Goal: Information Seeking & Learning: Learn about a topic

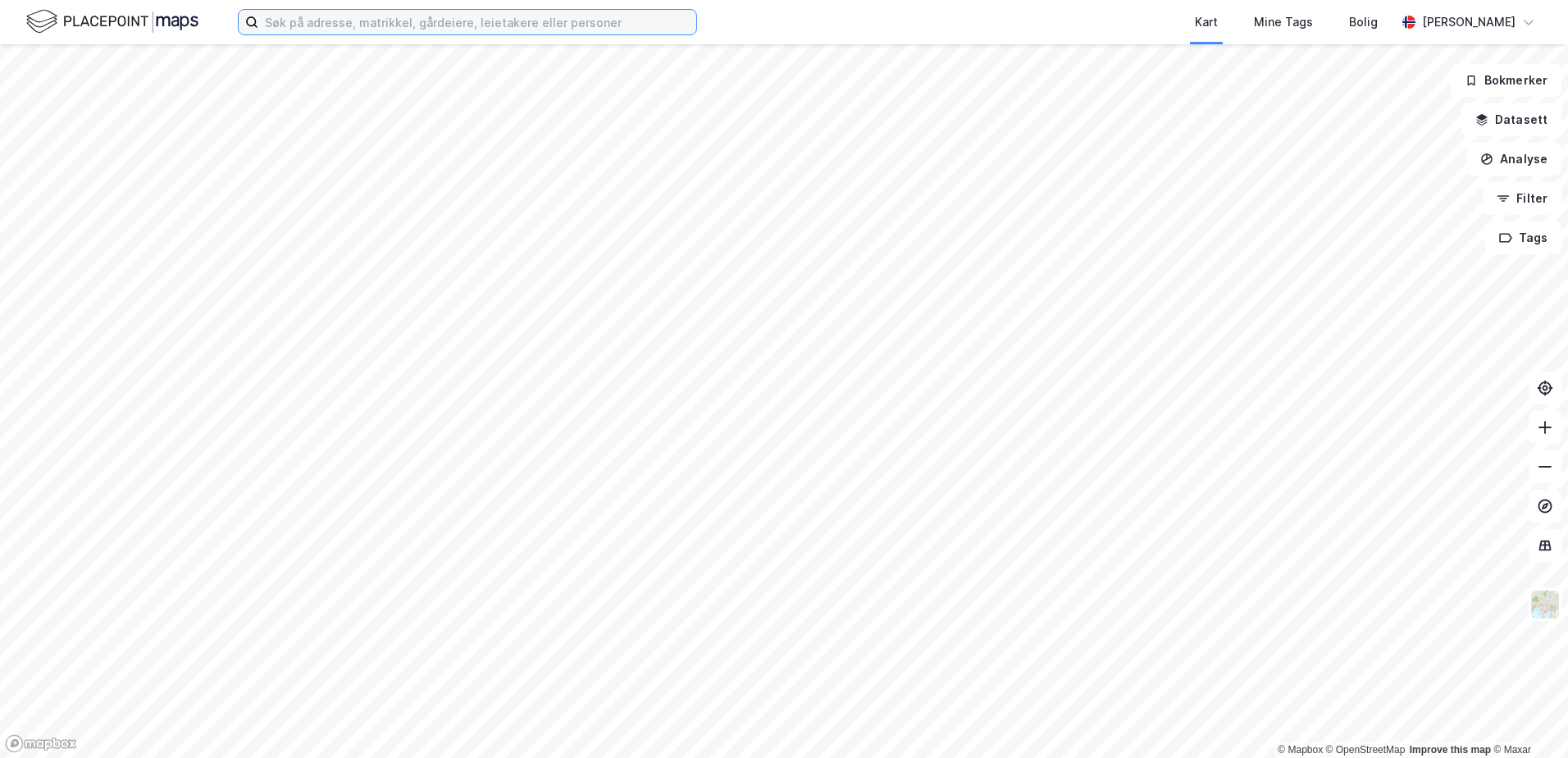
click at [399, 28] on input at bounding box center [477, 21] width 438 height 25
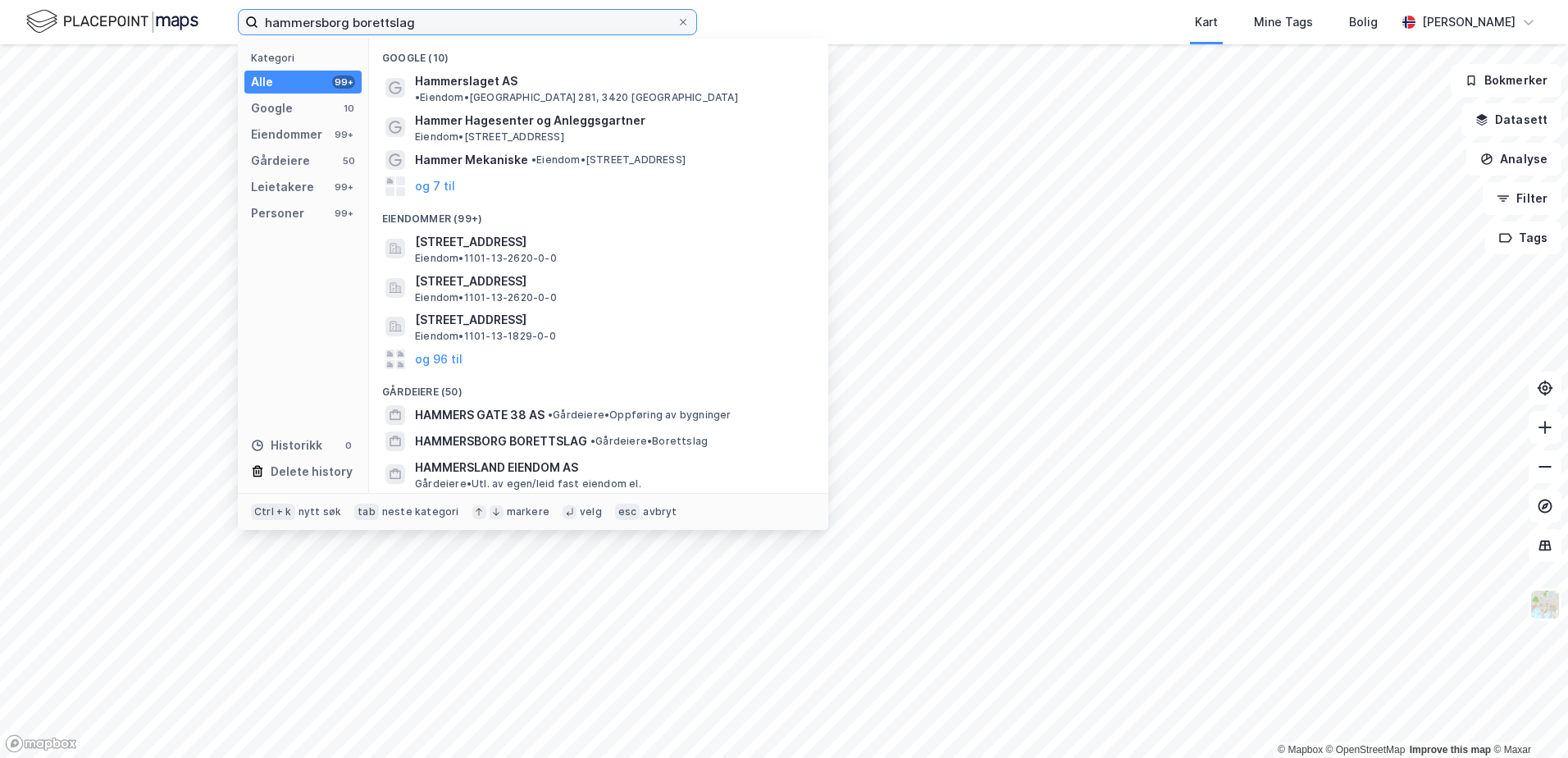
type input "hammersborg borettslag"
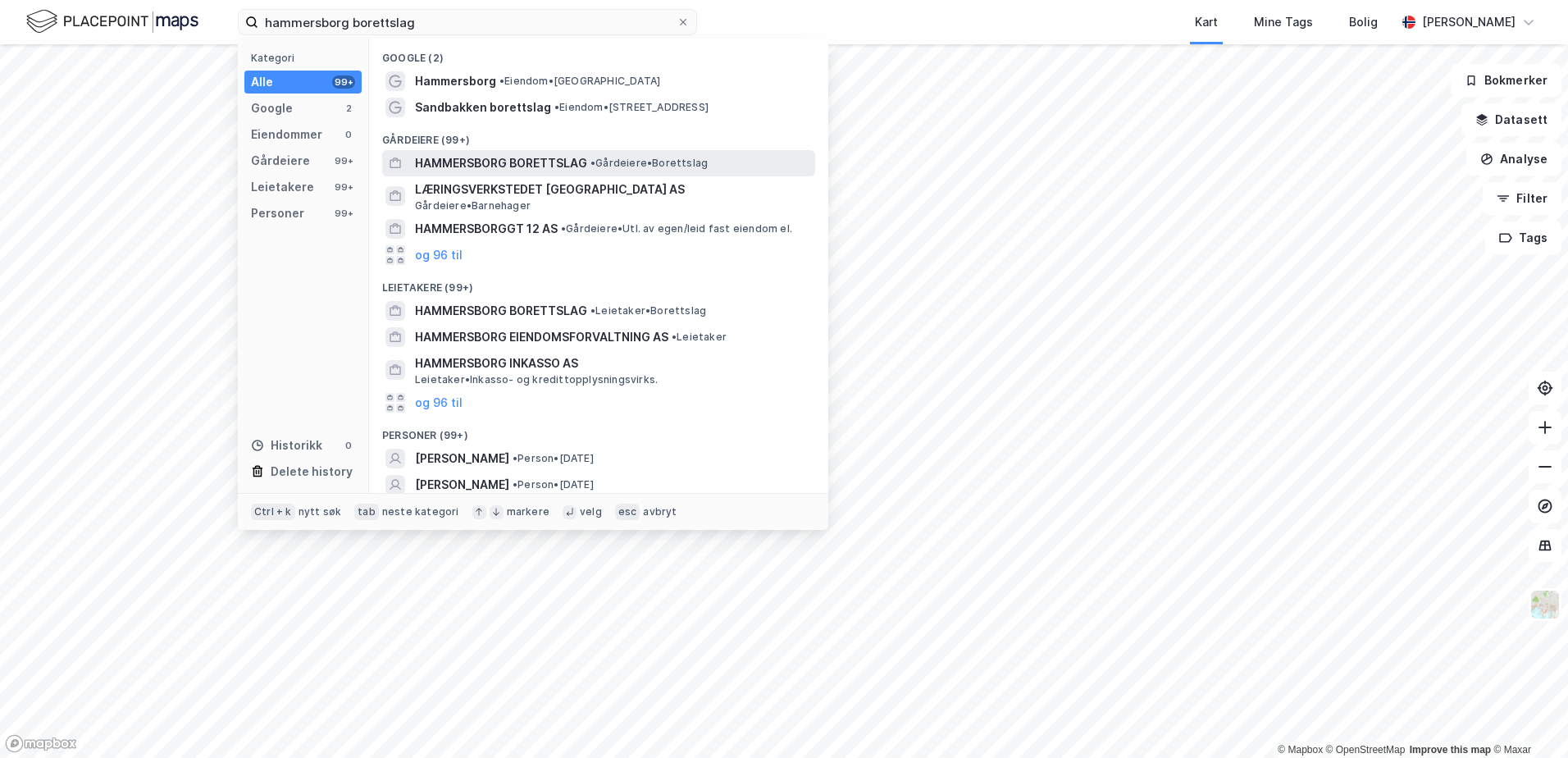
click at [479, 150] on div "HAMMERSBORG BORETTSLAG • Gårdeiere • Borettslag" at bounding box center [599, 163] width 433 height 27
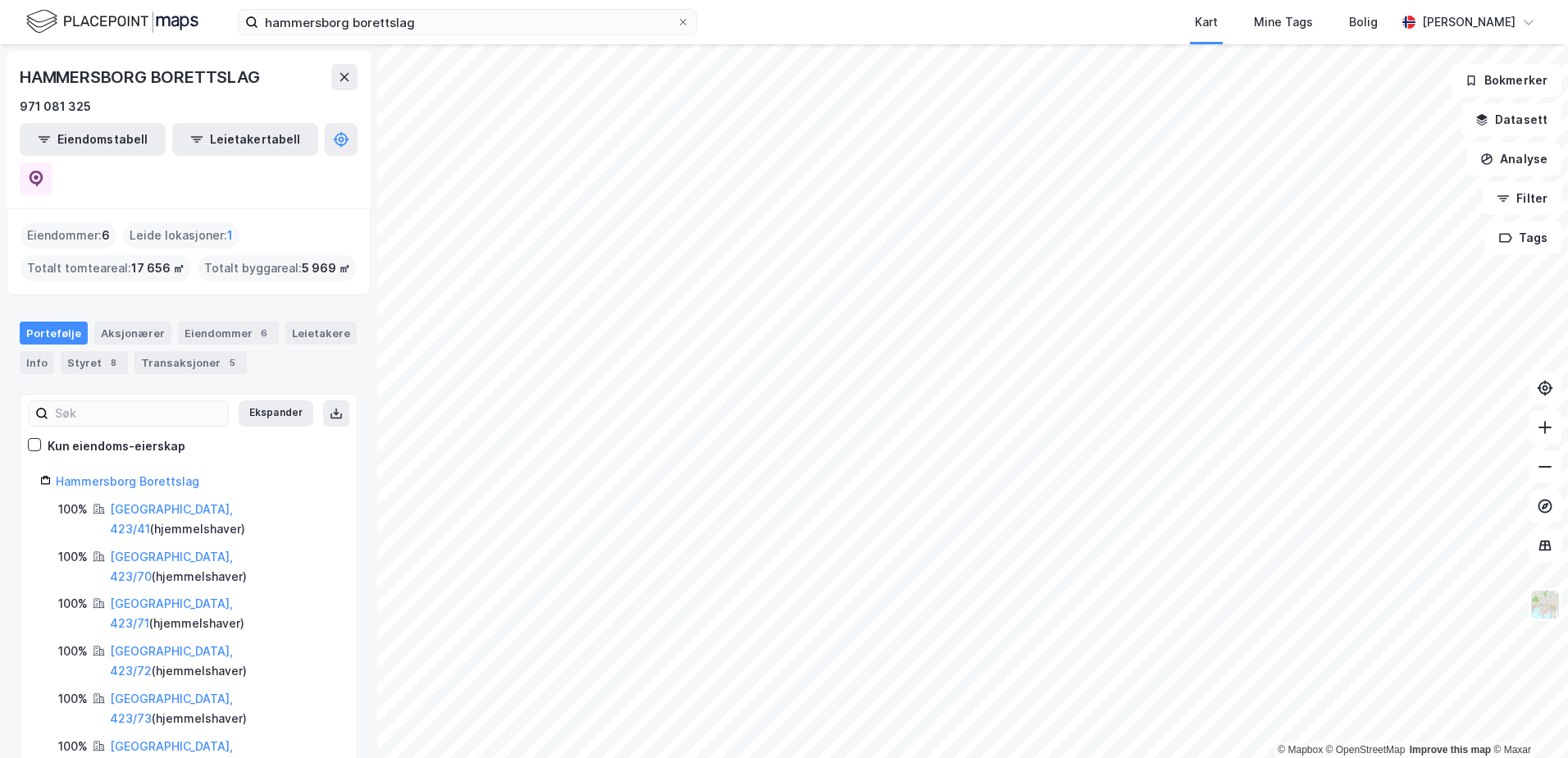
click at [202, 301] on div "Portefølje Aksjonærer Eiendommer 6 Leietakere Info Styret 8 Transaksjoner 5" at bounding box center [188, 341] width 378 height 79
click at [227, 321] on div "Eiendommer 6" at bounding box center [229, 332] width 101 height 23
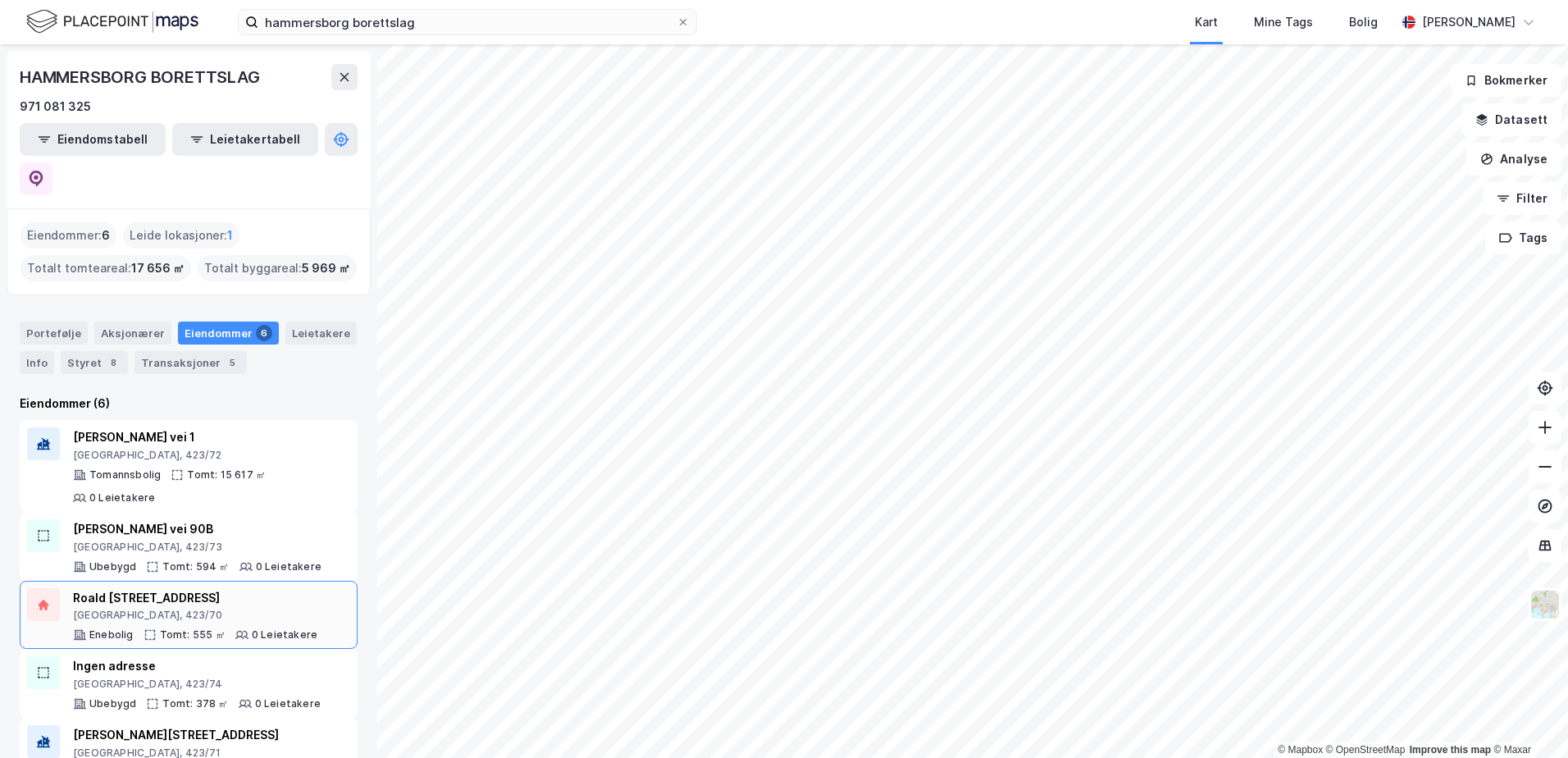
scroll to position [79, 0]
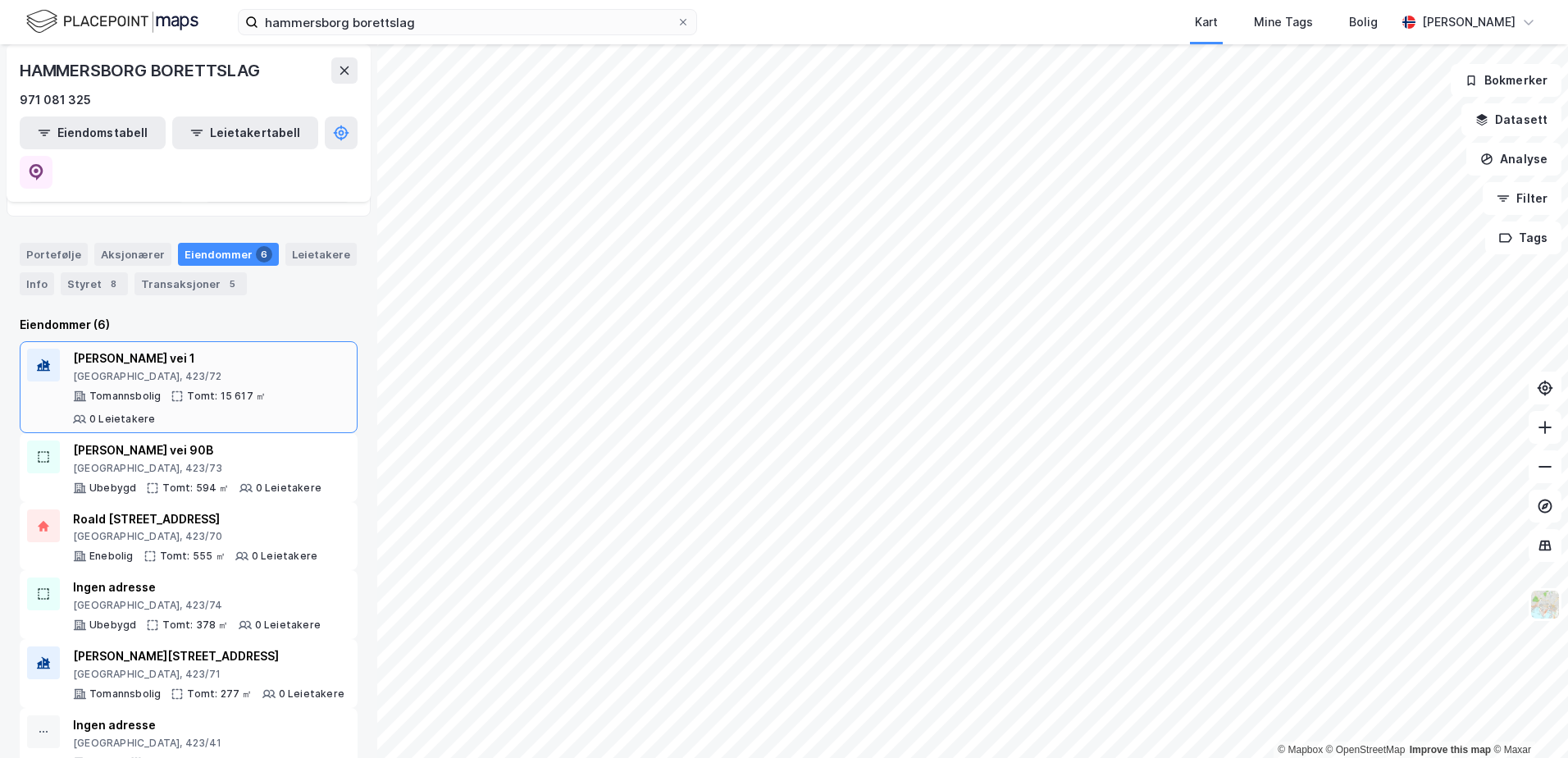
click at [214, 349] on div "[PERSON_NAME] vei 1" at bounding box center [212, 358] width 277 height 20
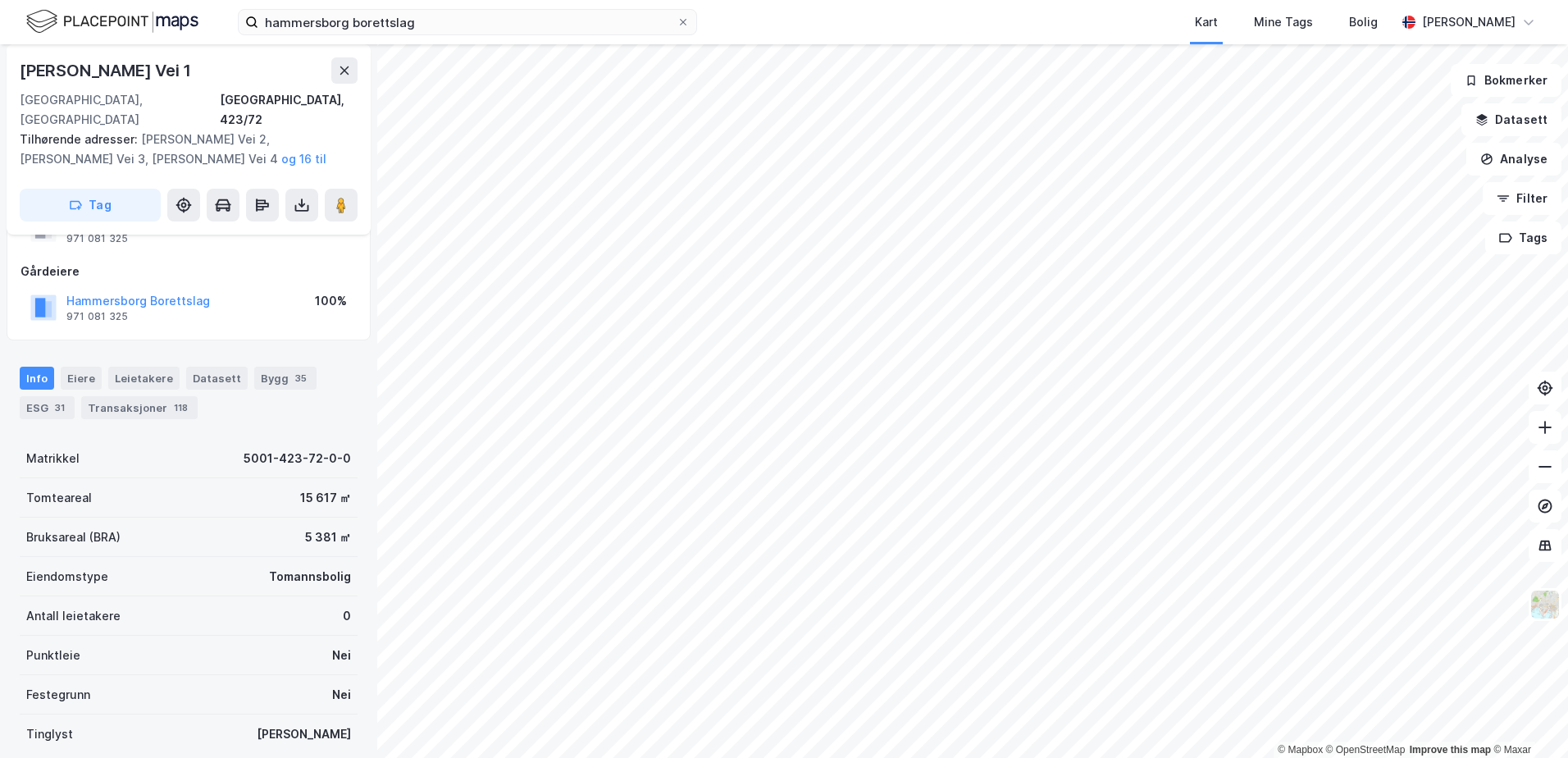
scroll to position [63, 0]
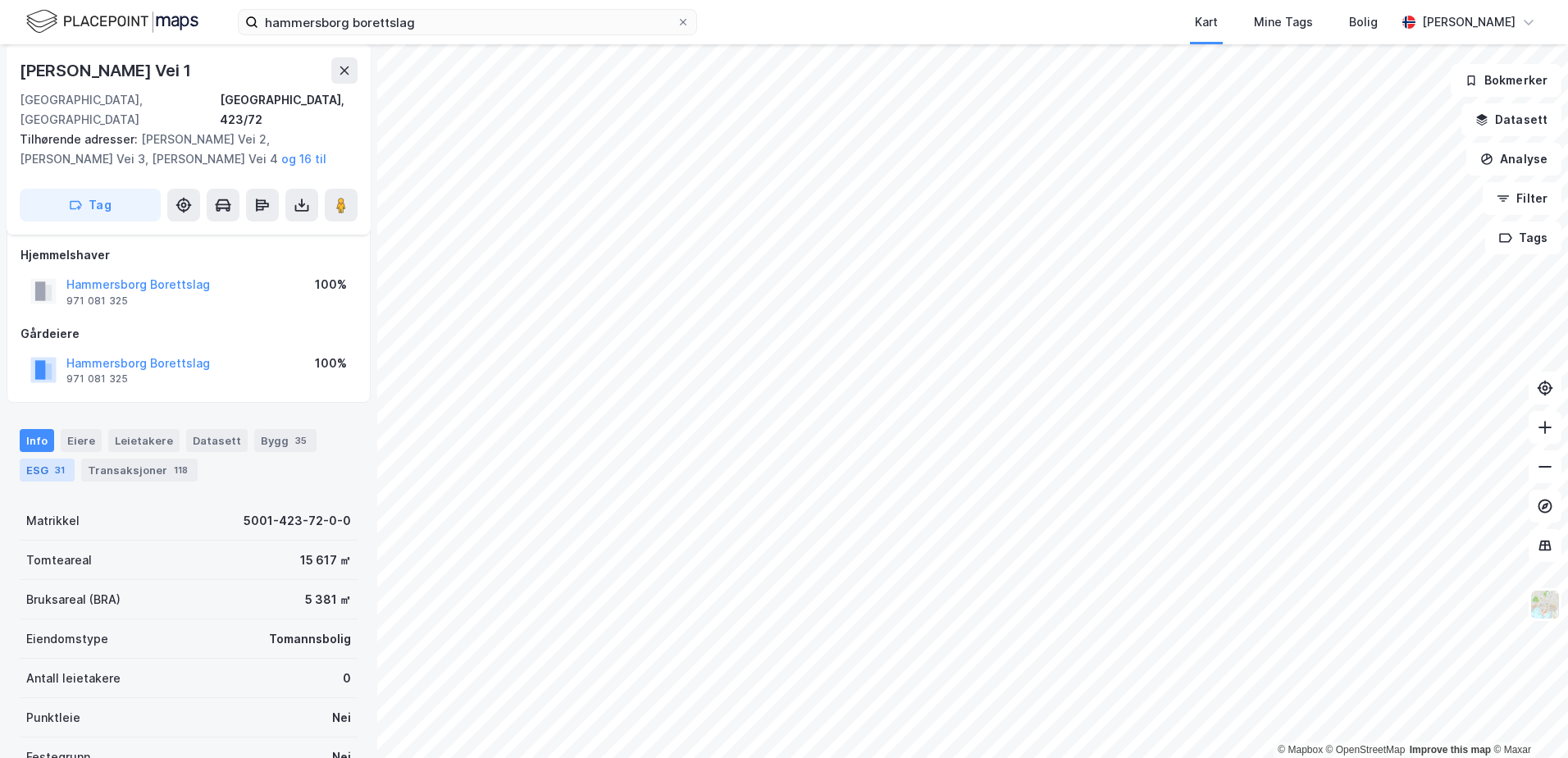
click at [56, 439] on div "Info [PERSON_NAME] Datasett Bygg 35 ESG 31 Transaksjoner 118" at bounding box center [188, 455] width 338 height 52
click at [48, 458] on div "ESG 31" at bounding box center [47, 469] width 55 height 23
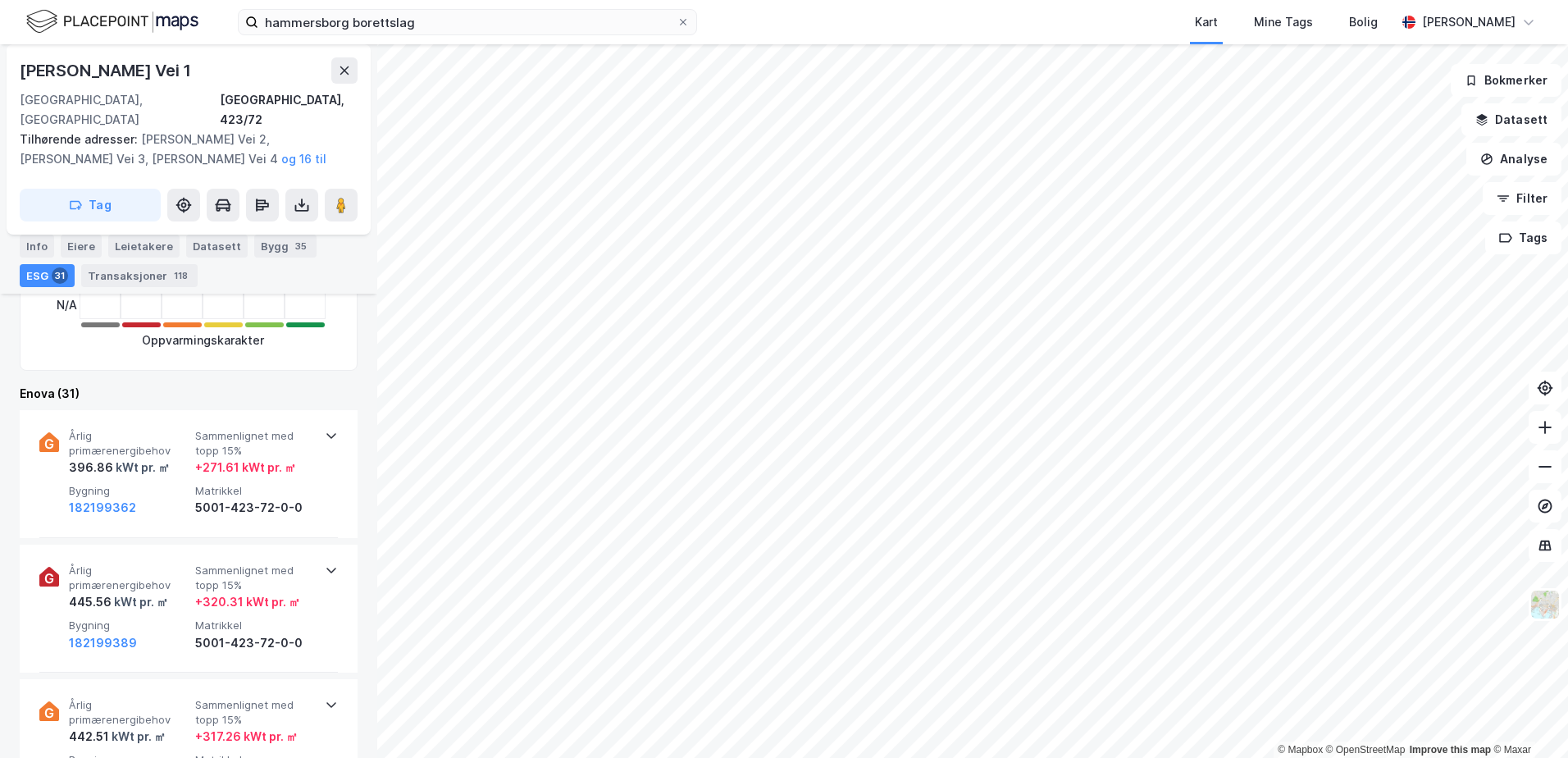
scroll to position [410, 0]
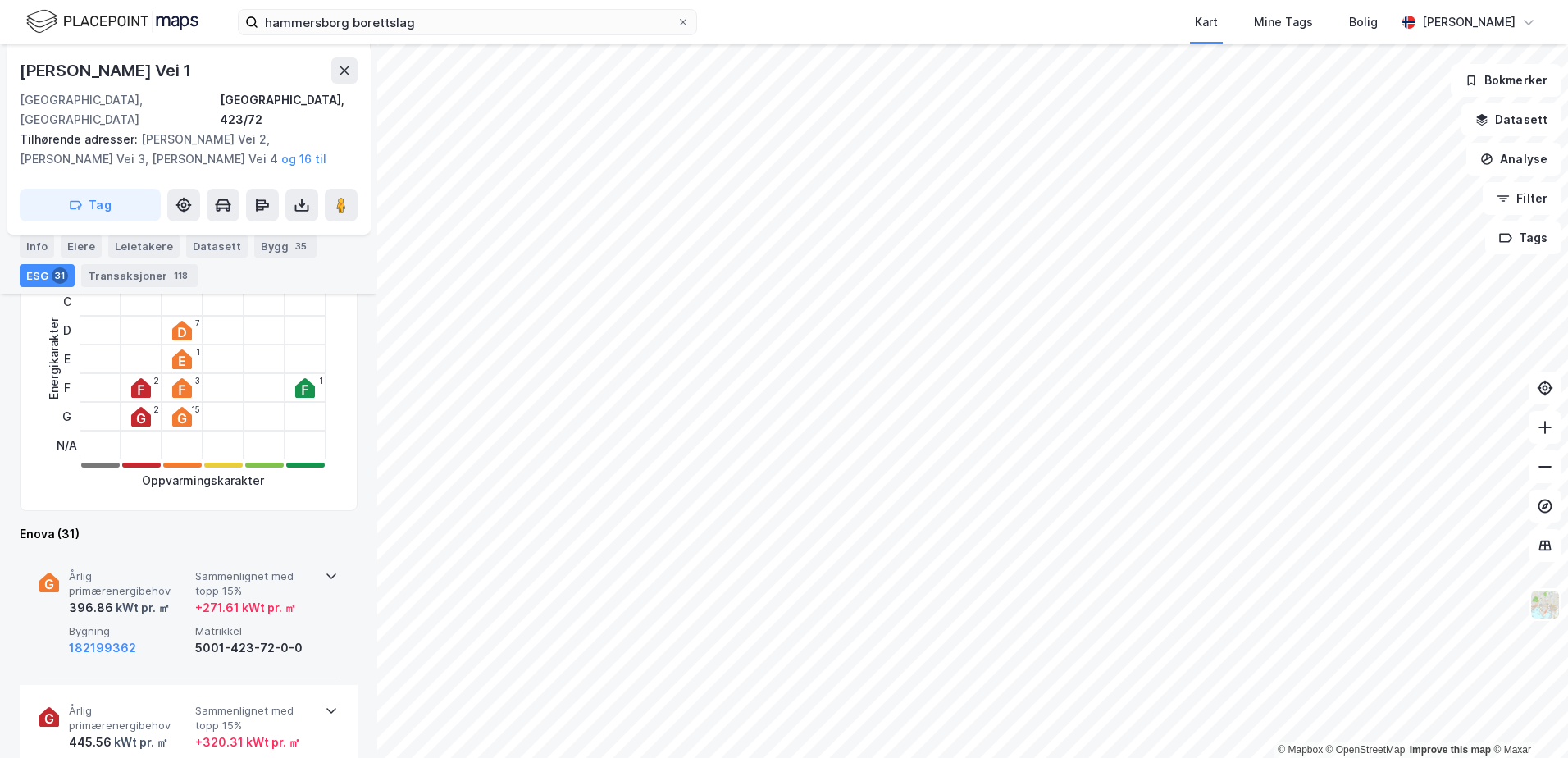
click at [325, 570] on icon at bounding box center [331, 576] width 13 height 13
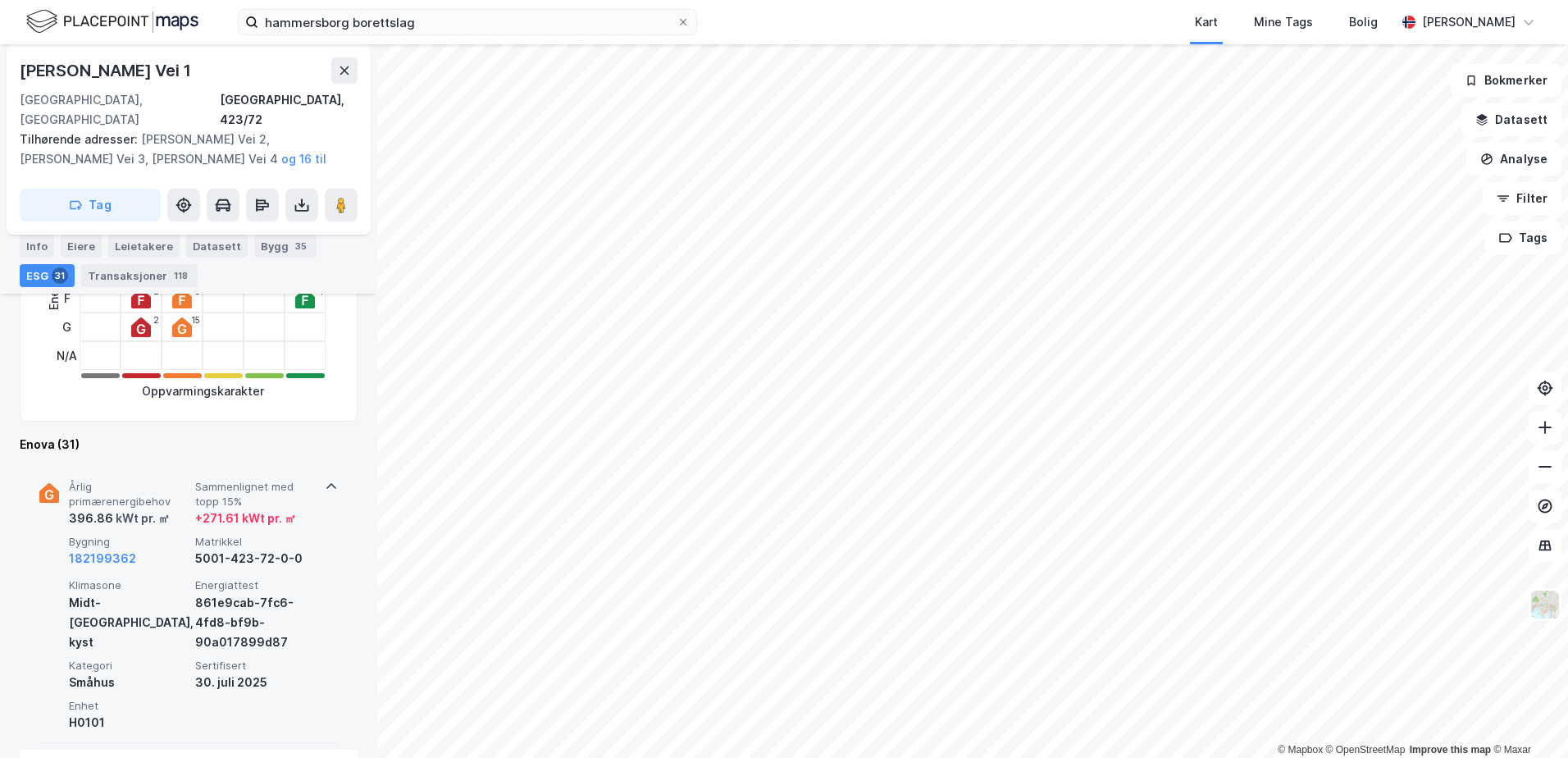
scroll to position [492, 0]
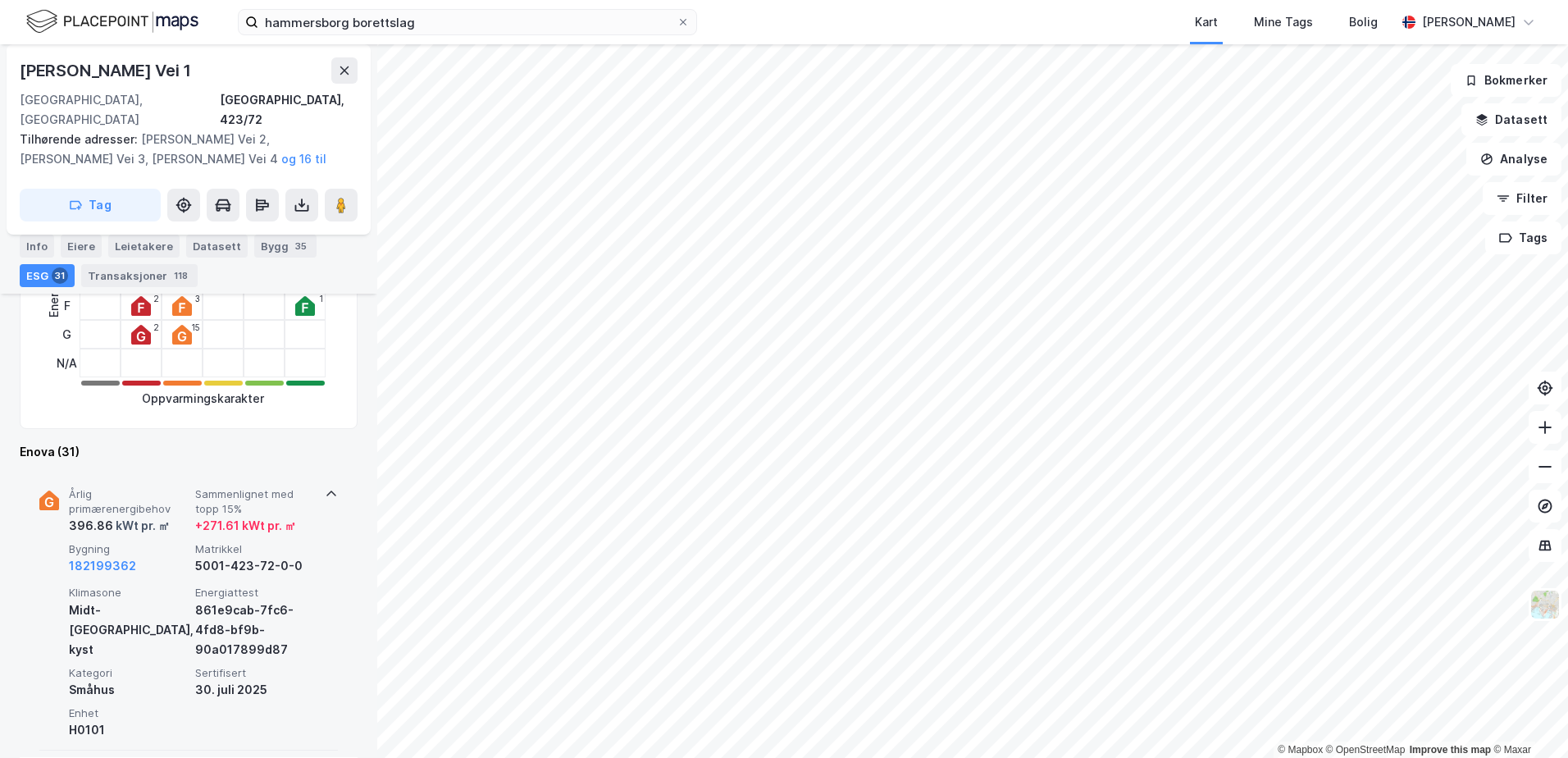
click at [59, 470] on div "Årlig primærenergibehov 396.86 kWt pr. ㎡ Sammenlignet med topp 15% + 271.61 kWt…" at bounding box center [188, 609] width 299 height 282
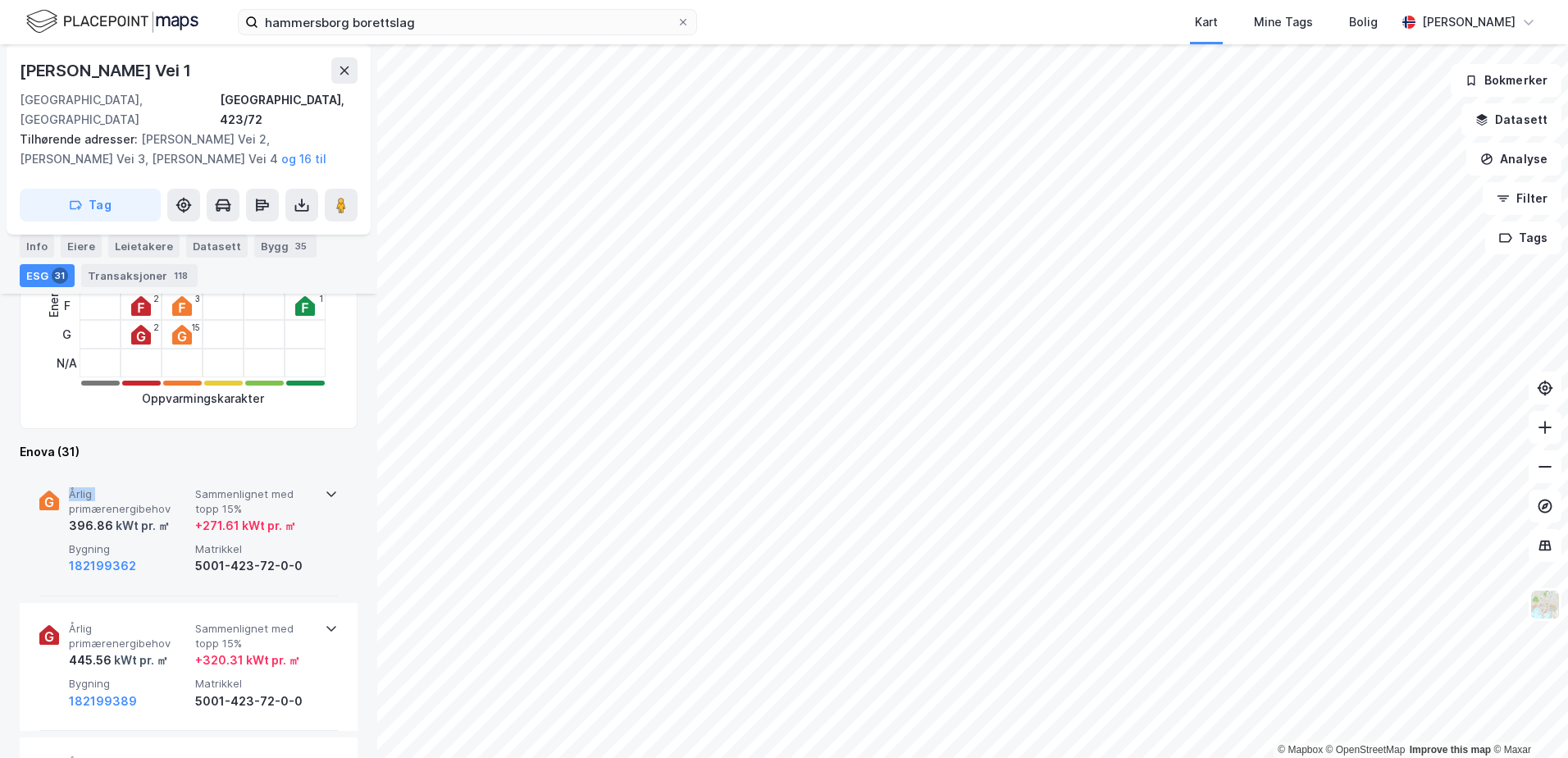
click at [59, 471] on div "Årlig primærenergibehov 396.86 kWt pr. ㎡ Sammenlignet med topp 15% + 271.61 kWt…" at bounding box center [188, 532] width 299 height 128
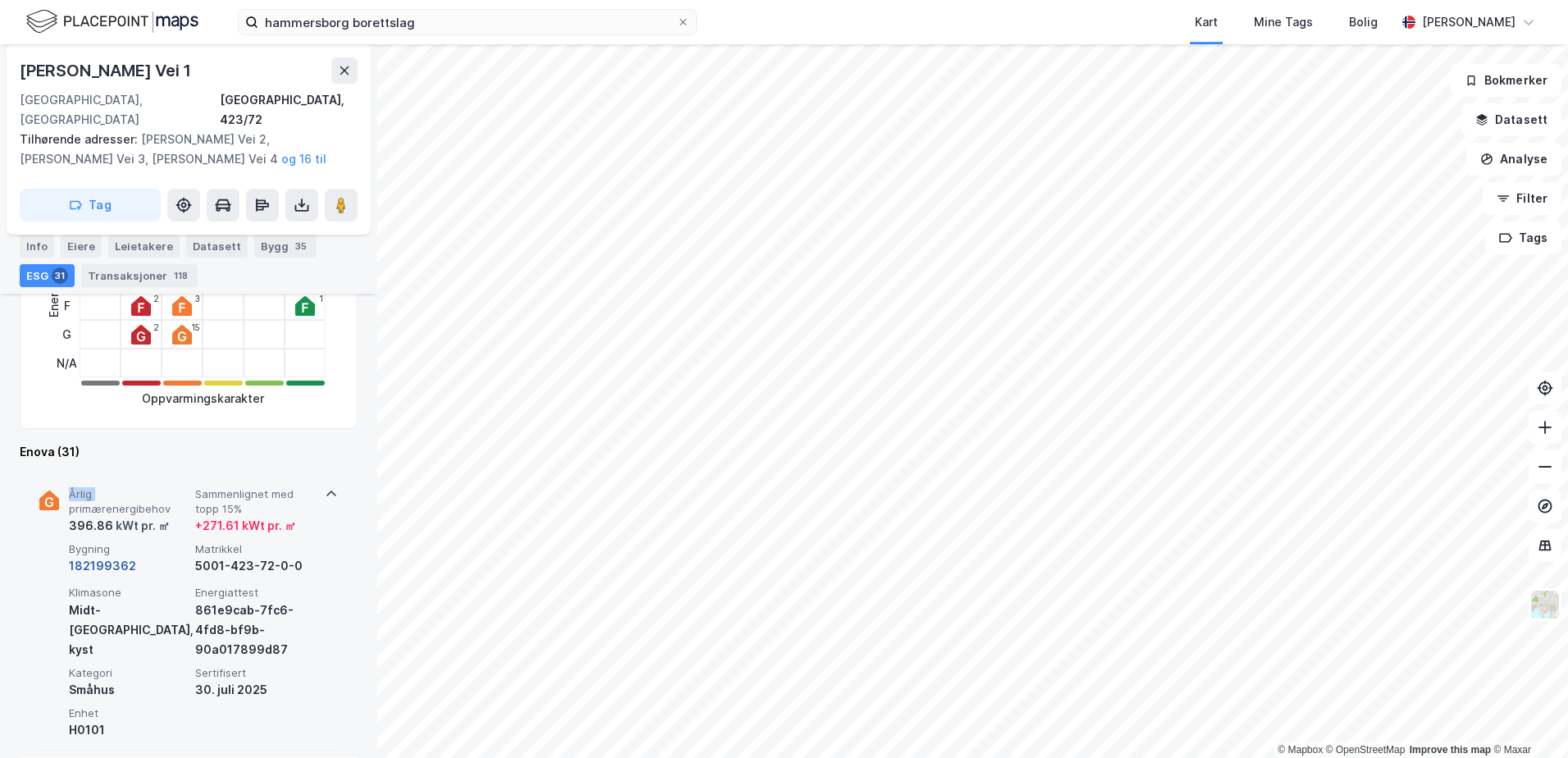
drag, startPoint x: 59, startPoint y: 471, endPoint x: 109, endPoint y: 548, distance: 91.8
click at [109, 556] on button "182199362" at bounding box center [102, 565] width 68 height 20
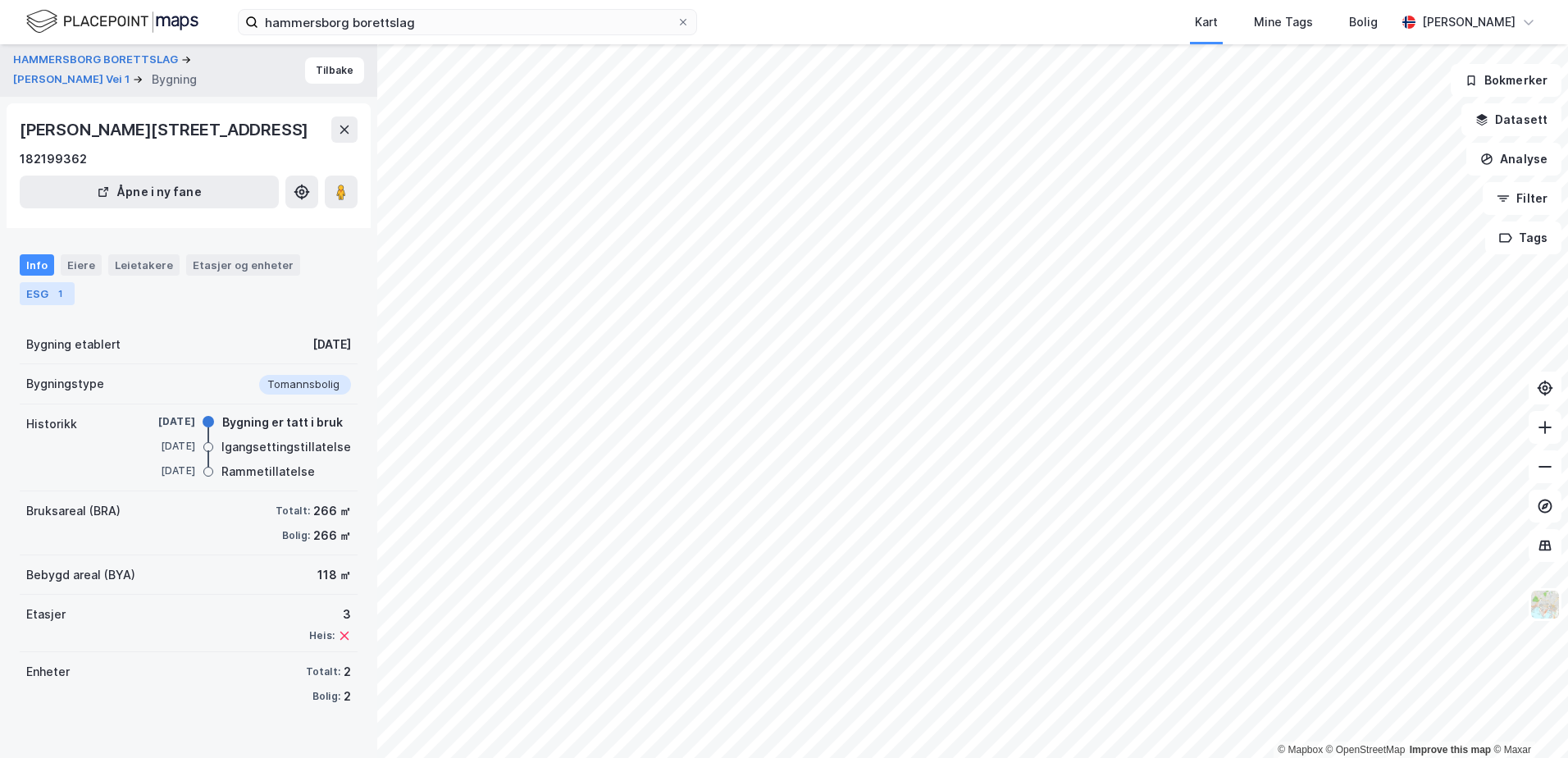
click at [51, 283] on div "ESG 1" at bounding box center [47, 293] width 55 height 23
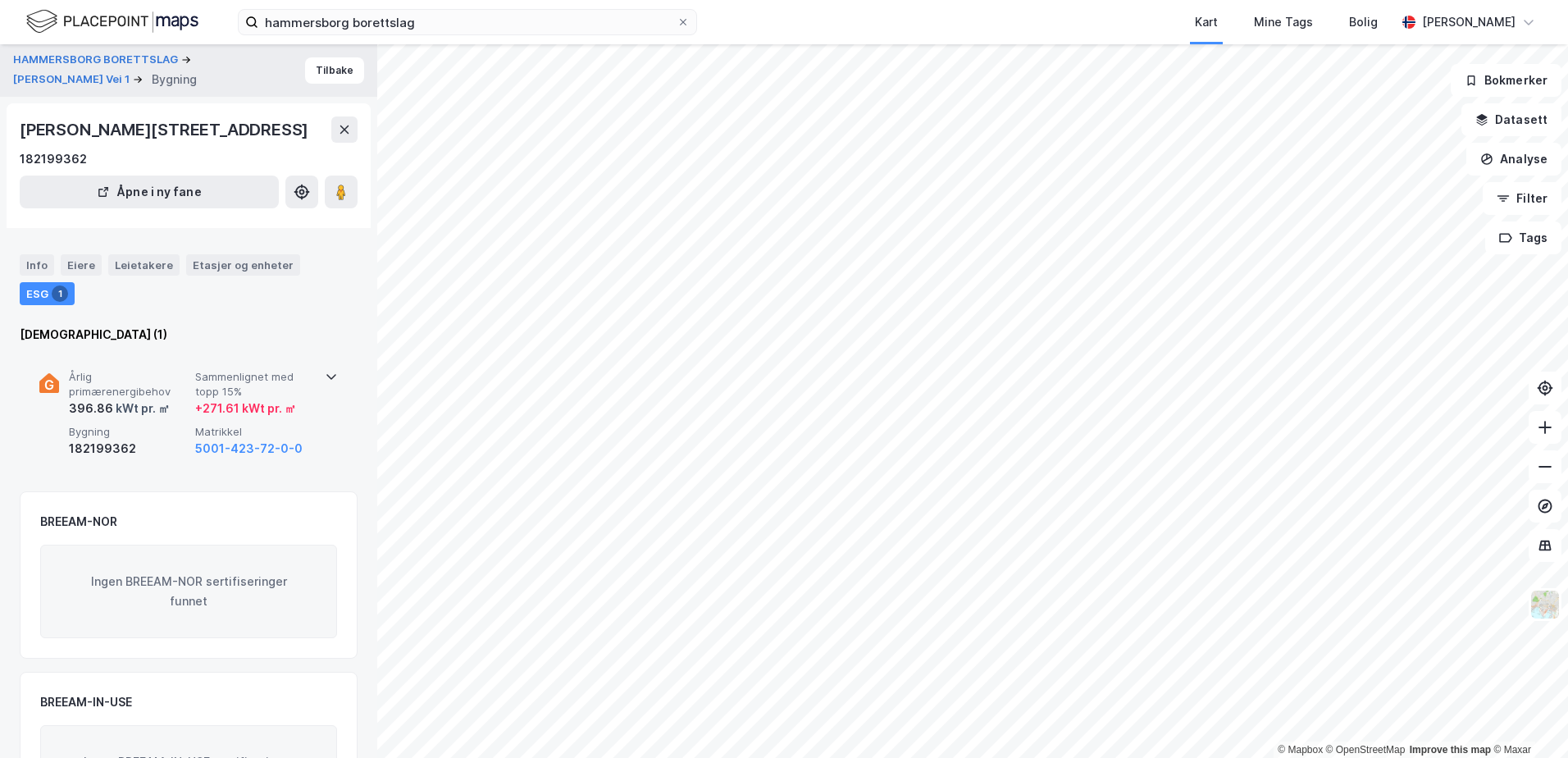
click at [313, 384] on div "Årlig primærenergibehov 396.86 kWt pr. ㎡ Sammenlignet med topp 15% + 271.61 kWt…" at bounding box center [188, 415] width 299 height 127
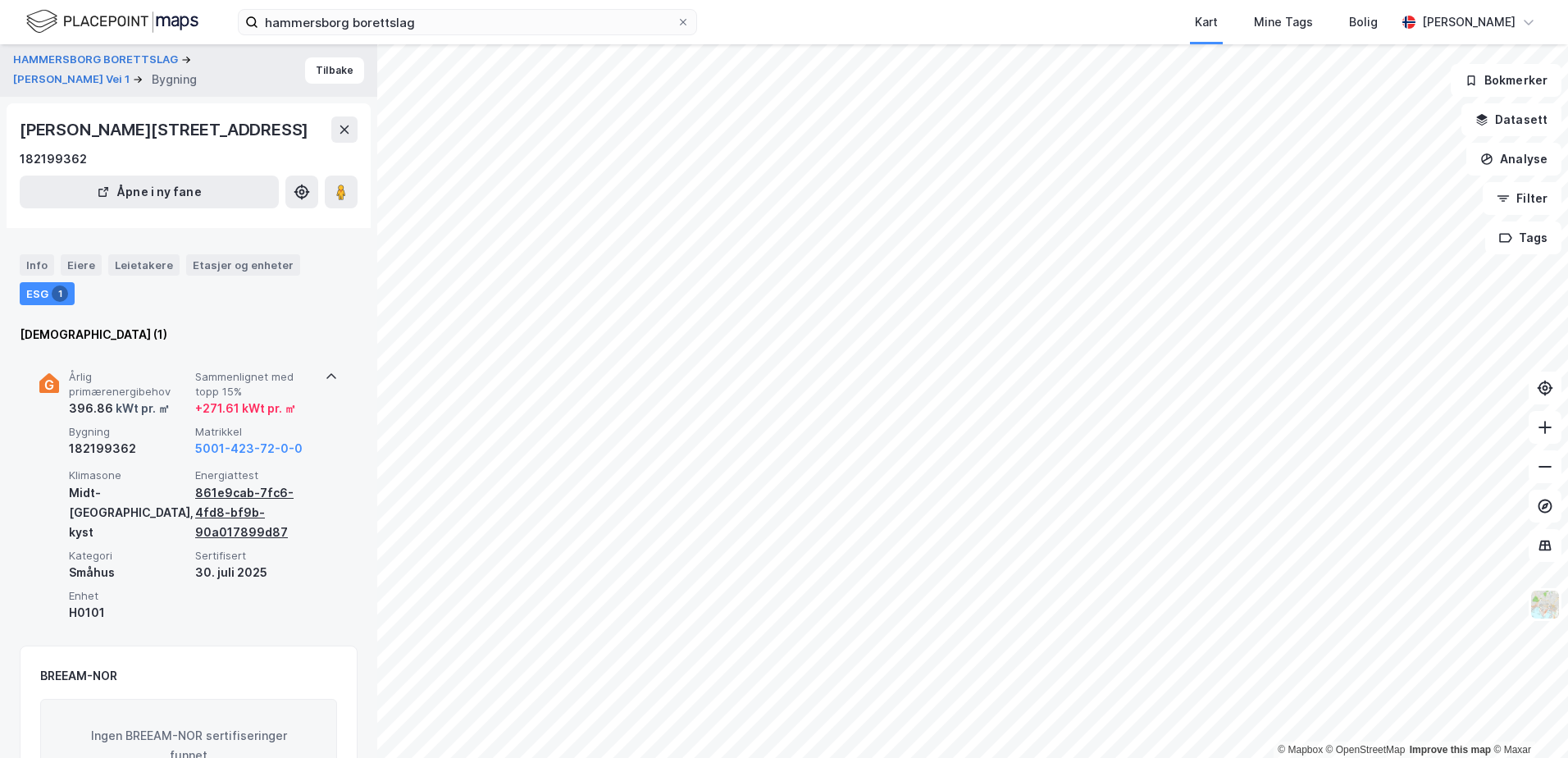
drag, startPoint x: 313, startPoint y: 384, endPoint x: 259, endPoint y: 525, distance: 151.0
click at [259, 525] on div "861e9cab-7fc6-4fd8-bf9b-90a017899d87" at bounding box center [255, 512] width 120 height 59
click at [232, 498] on div "861e9cab-7fc6-4fd8-bf9b-90a017899d87" at bounding box center [255, 512] width 120 height 59
click at [224, 497] on div "861e9cab-7fc6-4fd8-bf9b-90a017899d87" at bounding box center [255, 512] width 120 height 59
drag, startPoint x: 224, startPoint y: 497, endPoint x: 225, endPoint y: 485, distance: 12.0
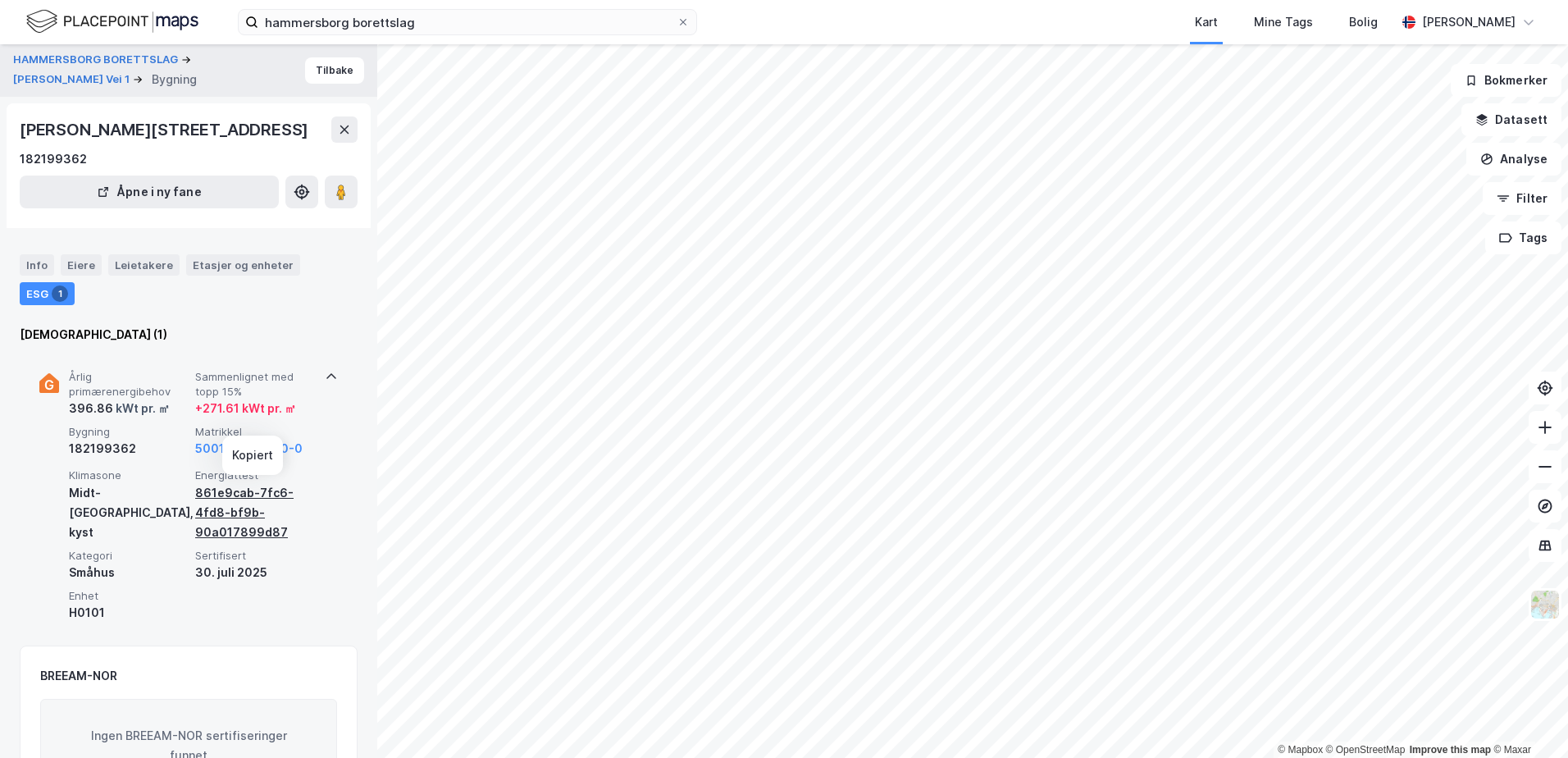
click at [225, 485] on div "861e9cab-7fc6-4fd8-bf9b-90a017899d87" at bounding box center [255, 512] width 120 height 59
click at [227, 488] on div "861e9cab-7fc6-4fd8-bf9b-90a017899d87" at bounding box center [255, 512] width 120 height 59
drag, startPoint x: 227, startPoint y: 488, endPoint x: 230, endPoint y: 525, distance: 37.1
click at [230, 525] on div "861e9cab-7fc6-4fd8-bf9b-90a017899d87" at bounding box center [255, 512] width 120 height 59
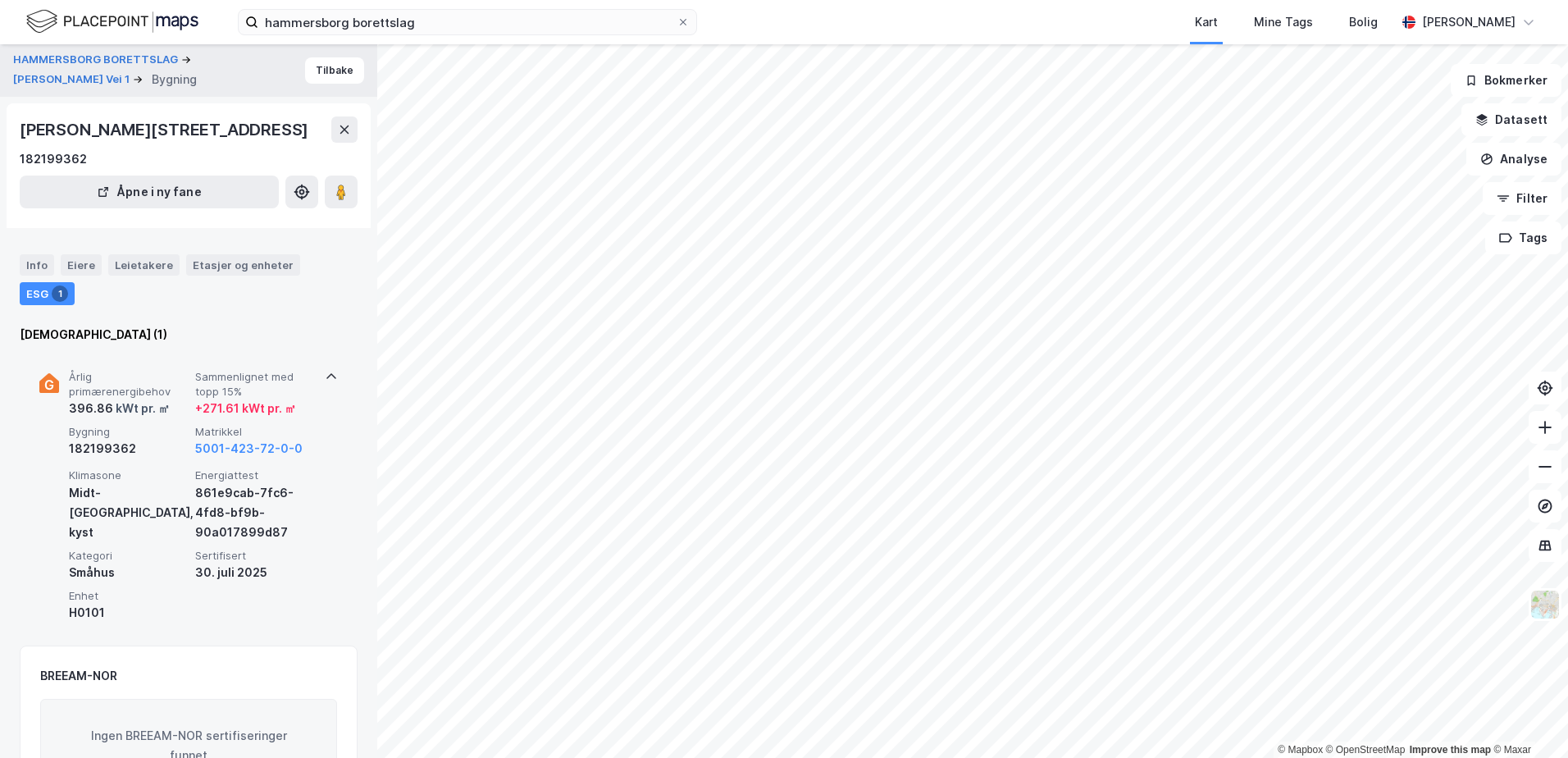
click at [244, 530] on div "861e9cab-7fc6-4fd8-bf9b-90a017899d87" at bounding box center [255, 512] width 120 height 59
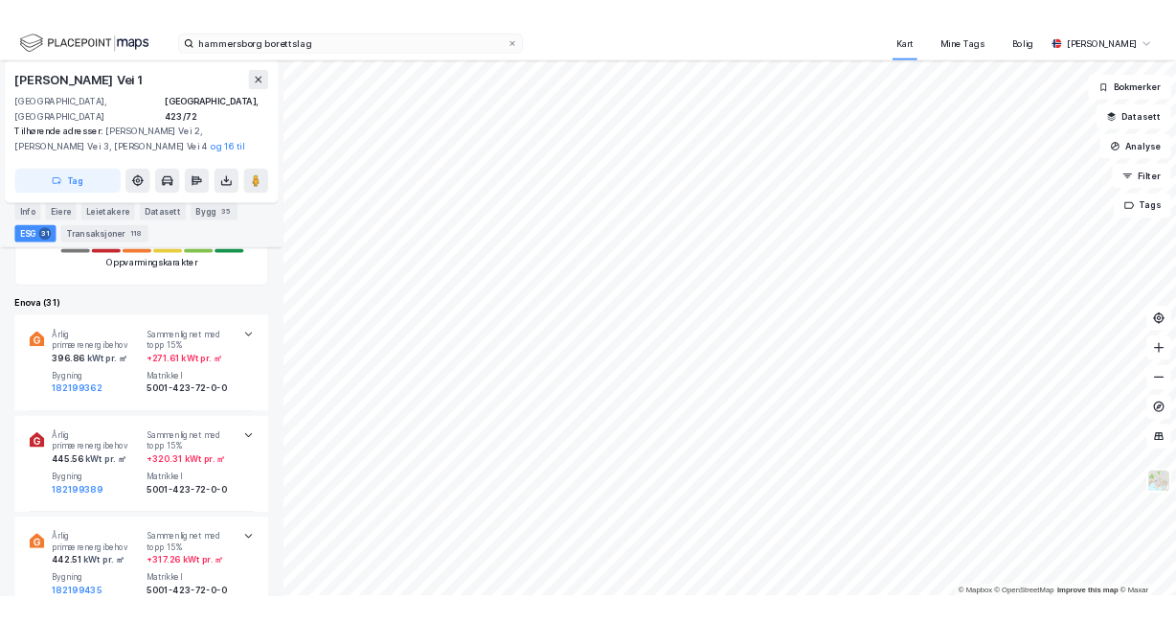
scroll to position [959, 0]
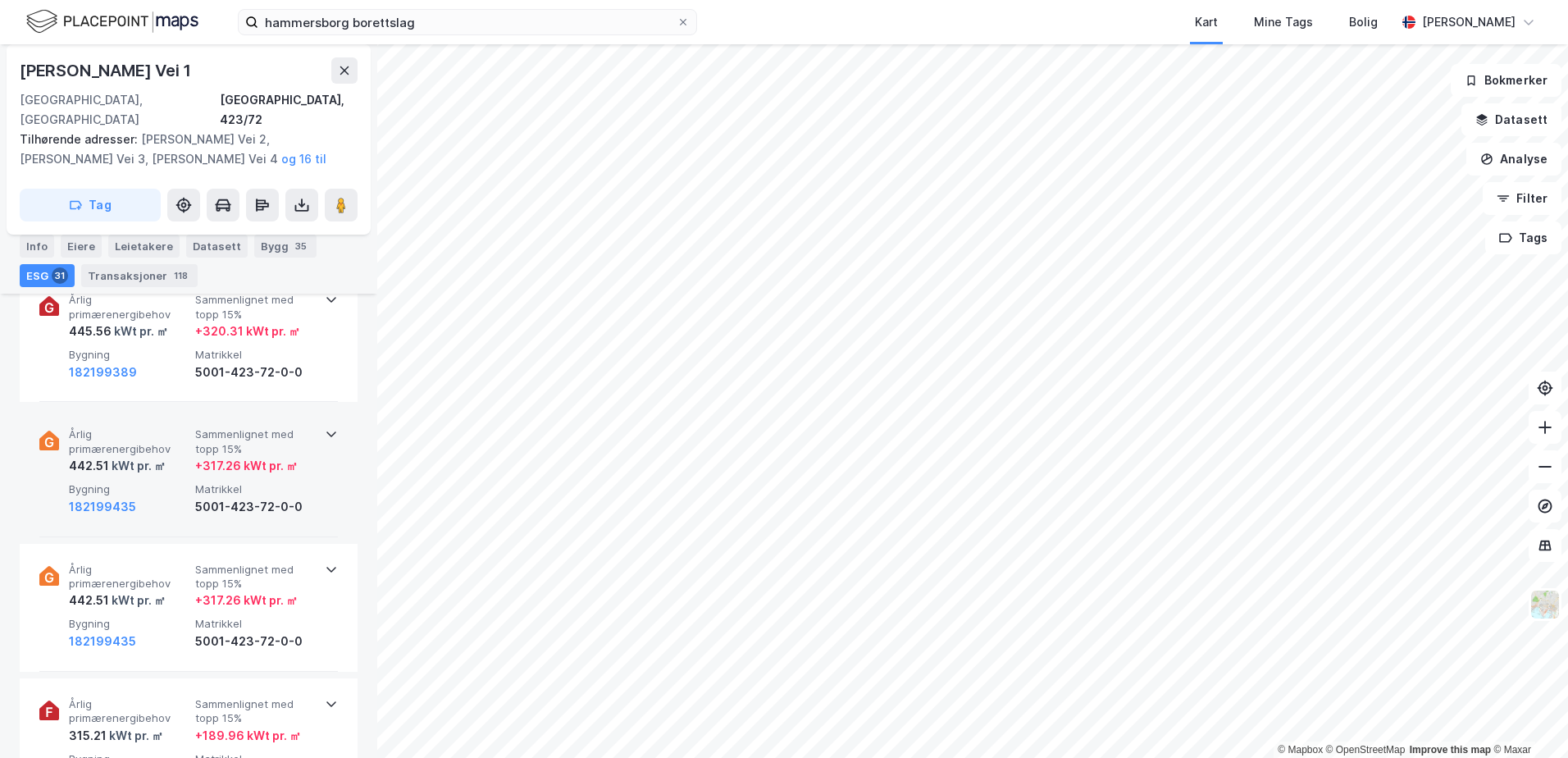
click at [278, 430] on span "Sammenlignet med topp 15%" at bounding box center [255, 442] width 120 height 29
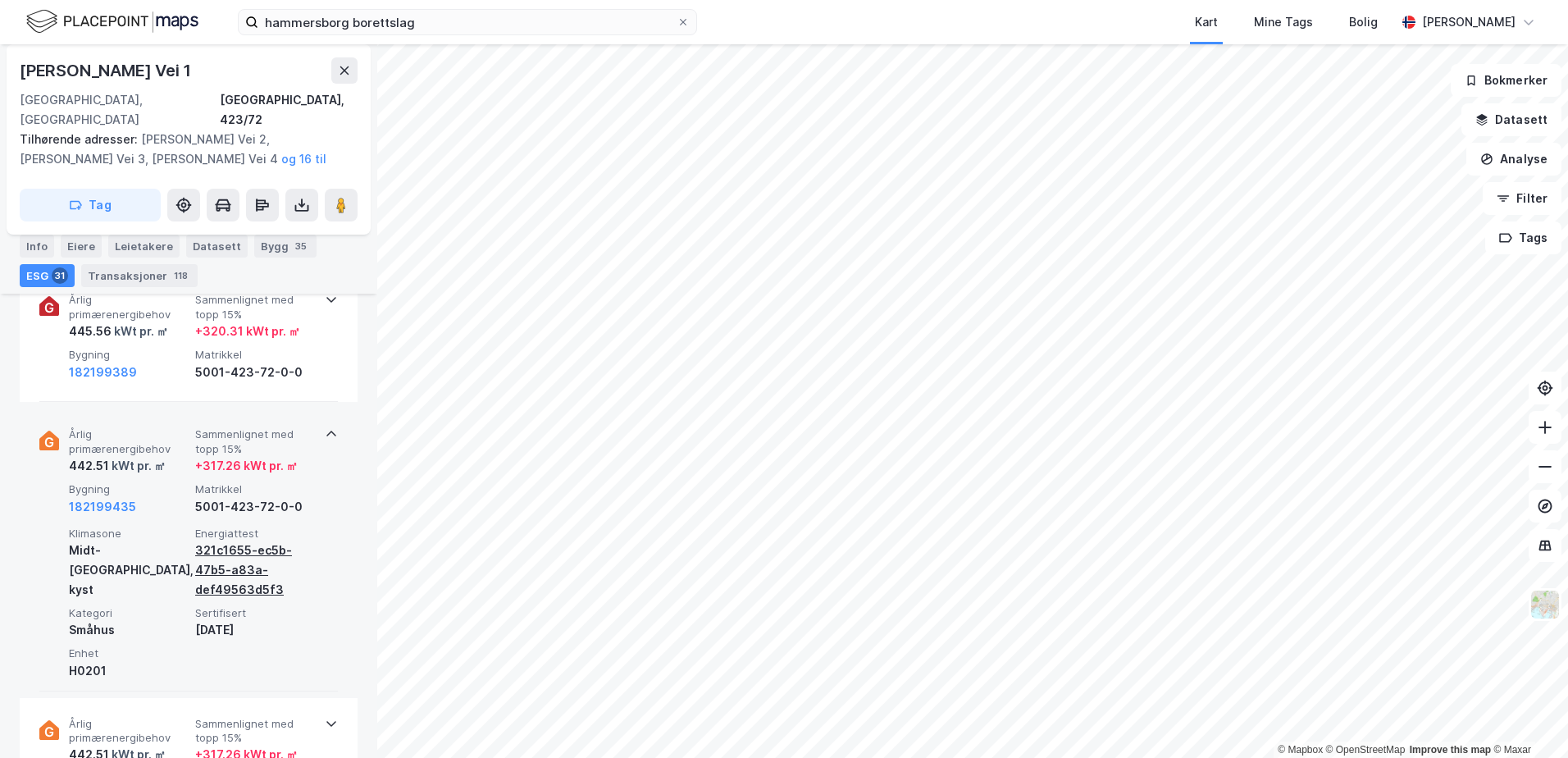
click at [224, 541] on div "321c1655-ec5b-47b5-a83a-def49563d5f3" at bounding box center [255, 570] width 120 height 59
